Goal: Find specific page/section

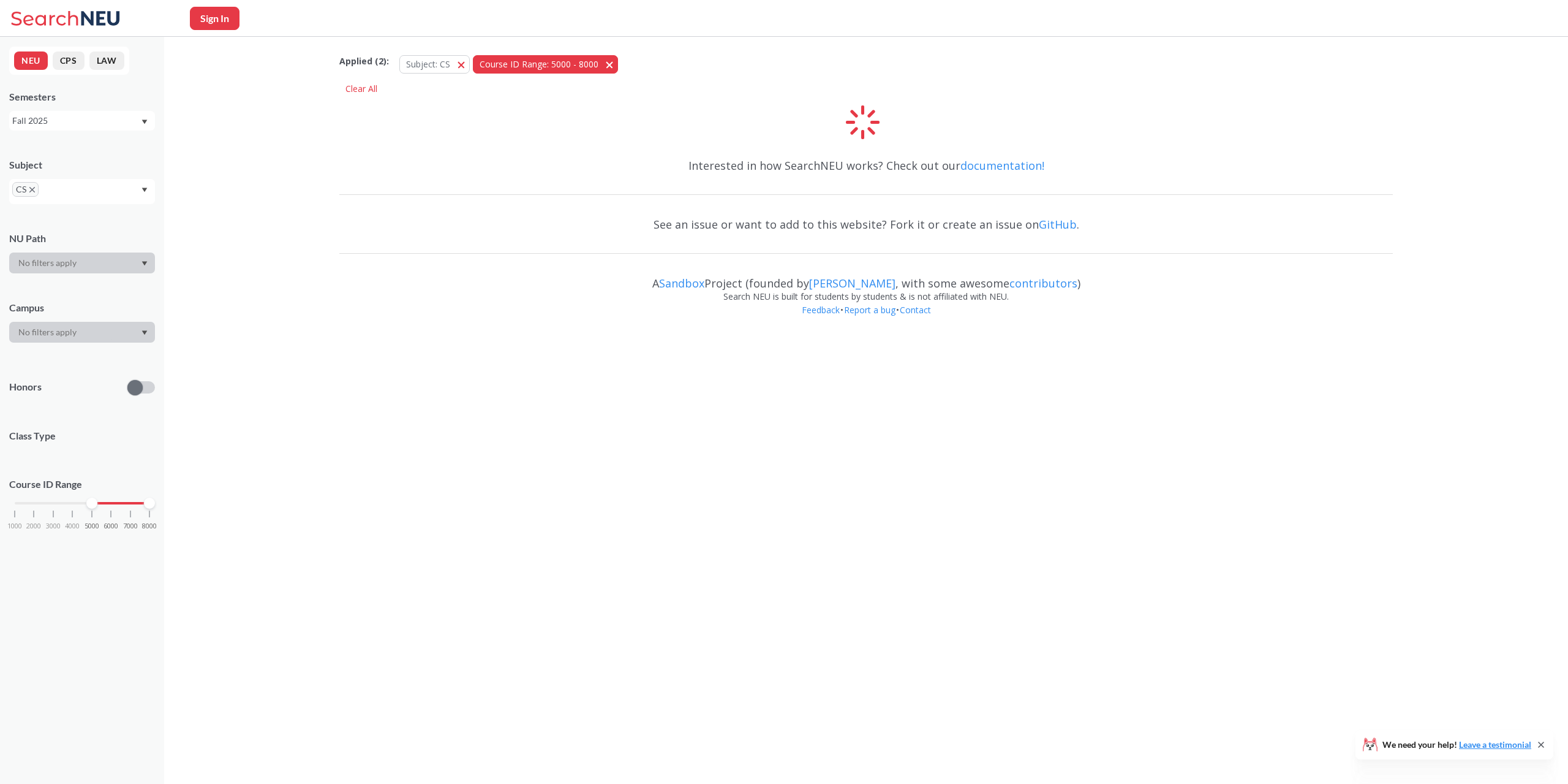
click at [464, 64] on button "Subject: CS CS" at bounding box center [435, 65] width 70 height 19
click at [511, 64] on span "Course ID Range: 5000 - 8000" at bounding box center [465, 64] width 119 height 12
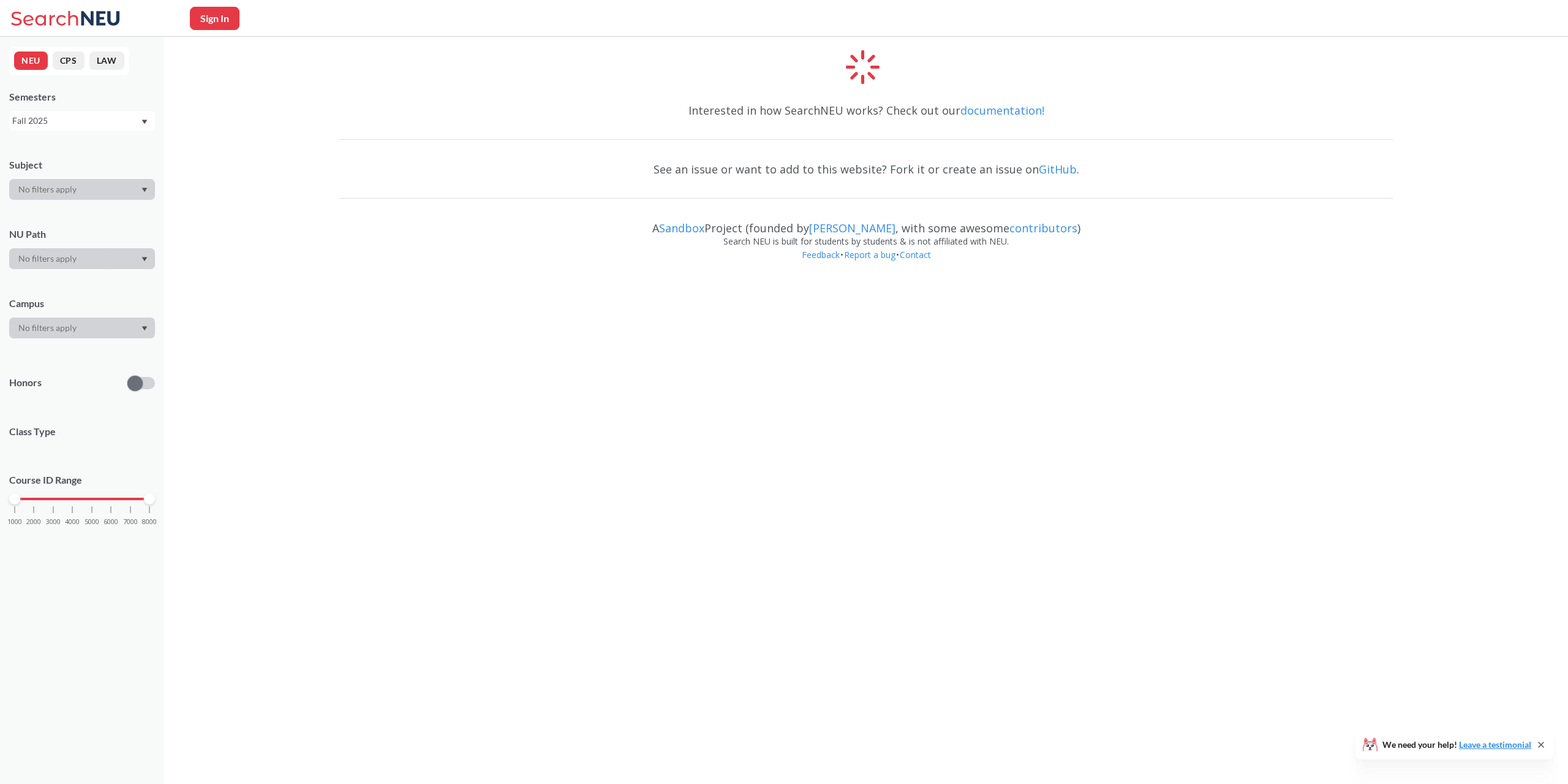
drag, startPoint x: 864, startPoint y: 77, endPoint x: 844, endPoint y: 84, distance: 21.2
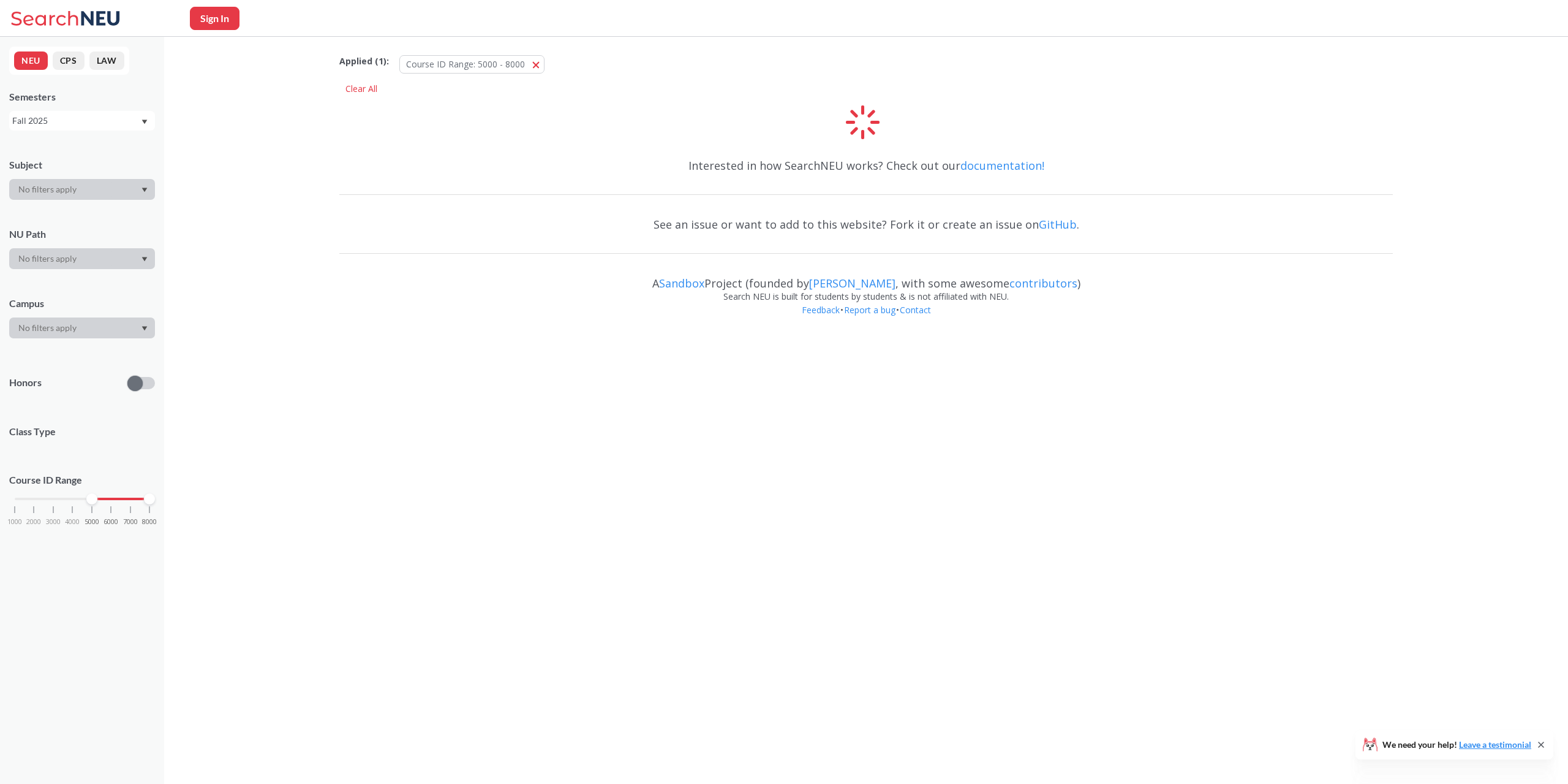
click at [93, 118] on div "Fall 2025" at bounding box center [76, 120] width 128 height 13
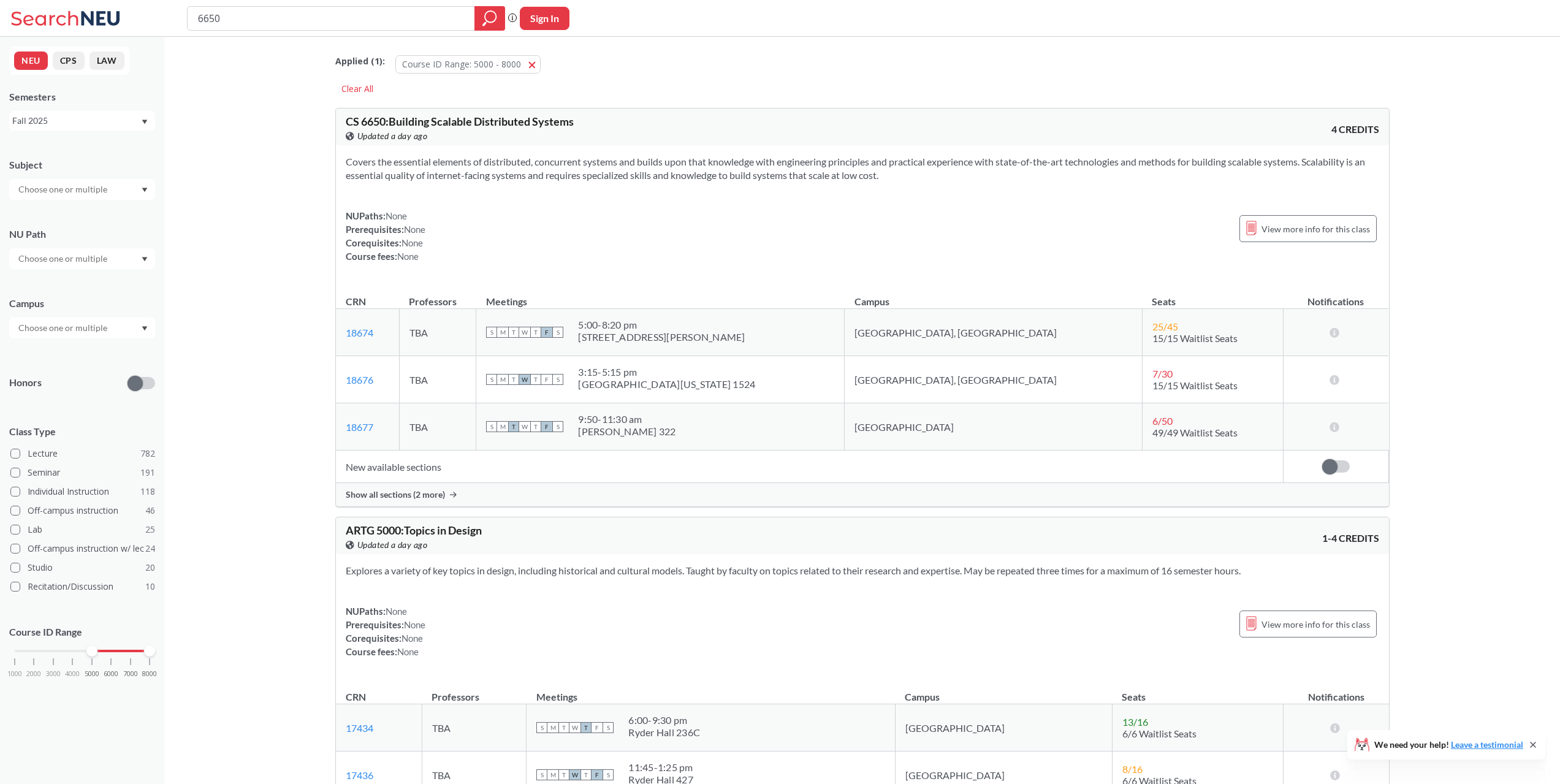
click at [272, 20] on input "6650" at bounding box center [331, 18] width 270 height 21
type input "EECE 2322"
